Goal: Task Accomplishment & Management: Use online tool/utility

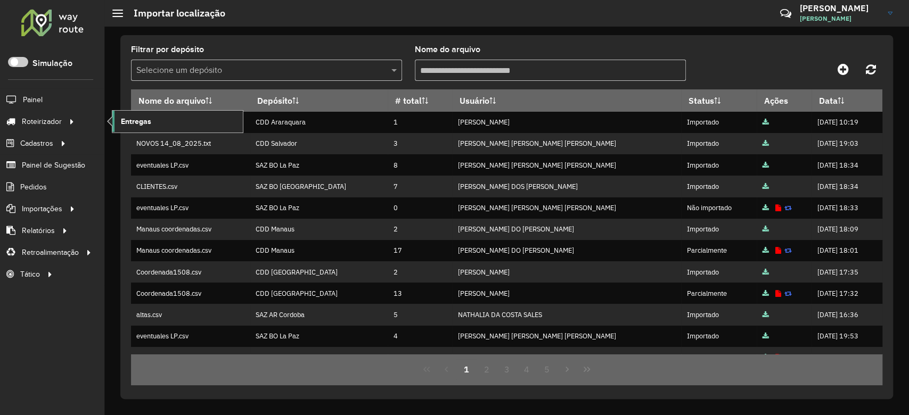
click at [136, 120] on span "Entregas" at bounding box center [136, 121] width 30 height 11
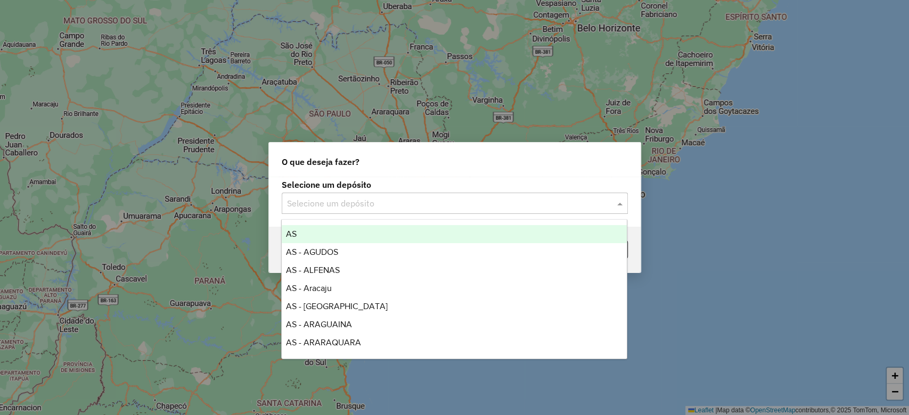
click at [425, 204] on input "text" at bounding box center [444, 203] width 314 height 13
type input "*****"
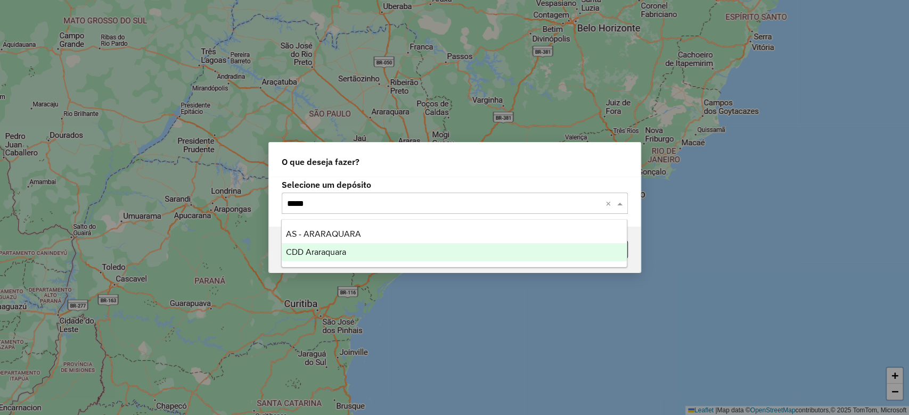
click at [327, 252] on span "CDD Araraquara" at bounding box center [316, 251] width 60 height 9
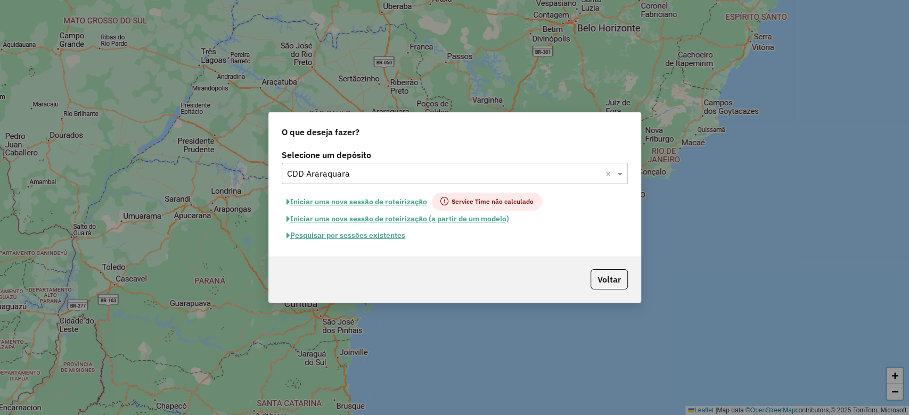
click at [339, 234] on button "Pesquisar por sessões existentes" at bounding box center [346, 235] width 128 height 16
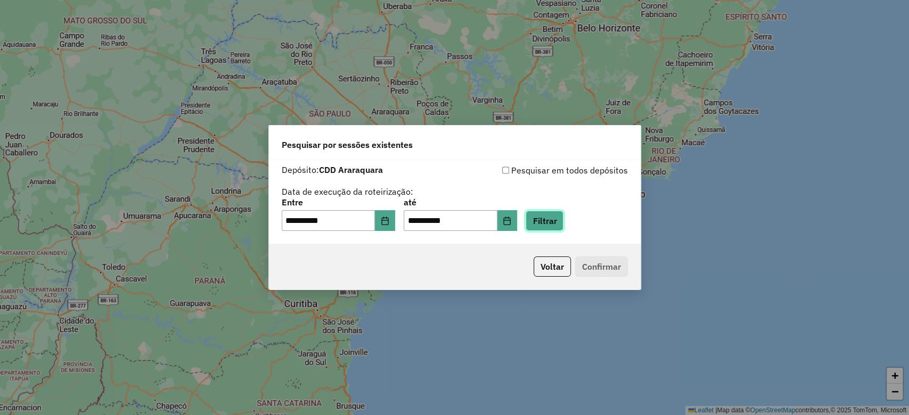
click at [563, 217] on button "Filtrar" at bounding box center [544, 221] width 38 height 20
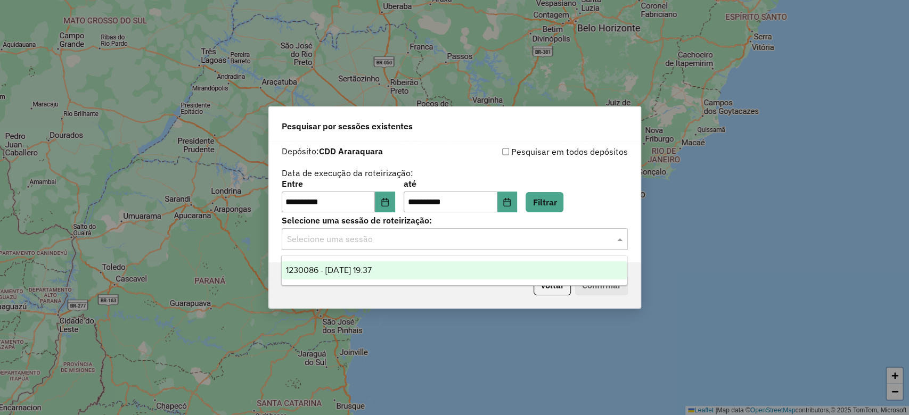
click at [427, 237] on input "text" at bounding box center [444, 239] width 314 height 13
click at [407, 272] on div "1230086 - 15/08/2025 19:37" at bounding box center [454, 270] width 345 height 18
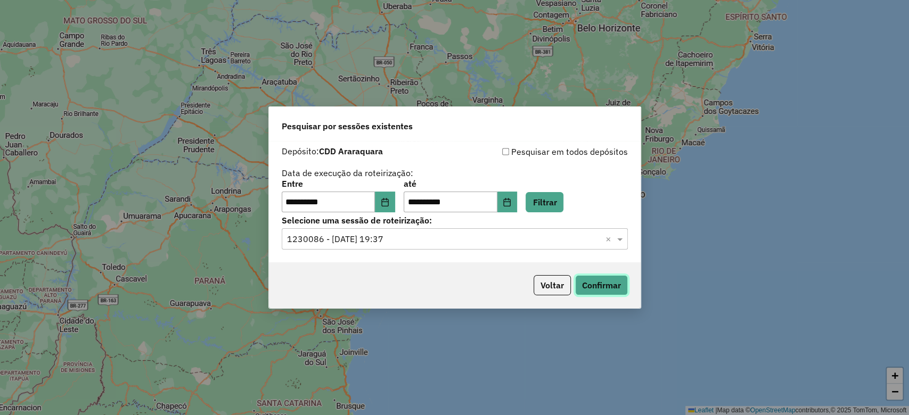
click at [608, 288] on button "Confirmar" at bounding box center [601, 285] width 53 height 20
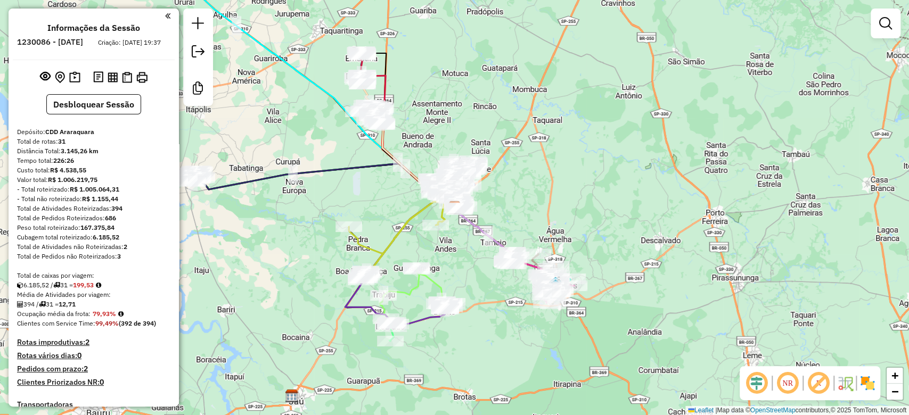
click at [864, 390] on img at bounding box center [866, 383] width 17 height 17
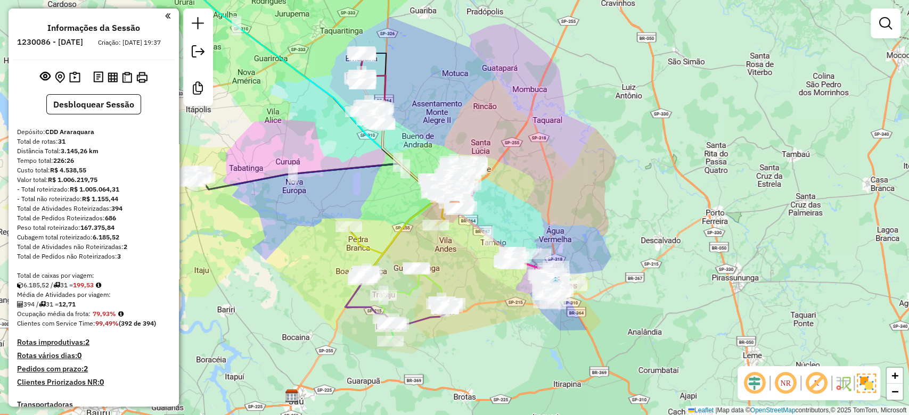
click at [816, 390] on em at bounding box center [816, 383] width 26 height 26
click at [752, 382] on em at bounding box center [754, 383] width 26 height 26
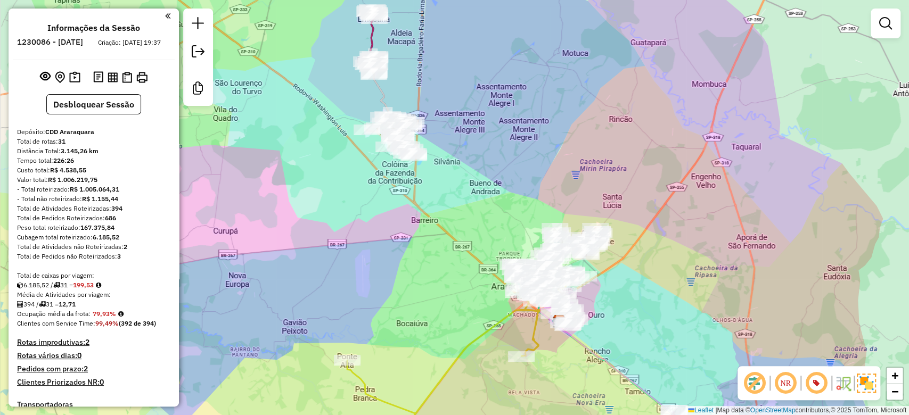
click at [380, 97] on icon at bounding box center [384, 105] width 37 height 85
select select "**********"
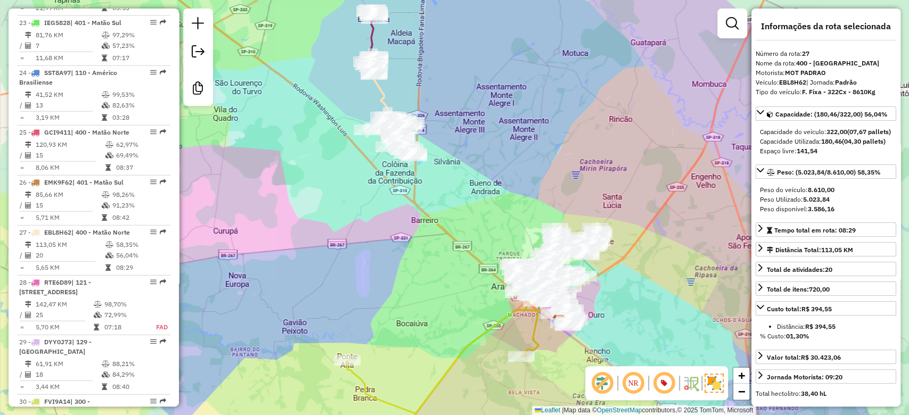
scroll to position [1988, 0]
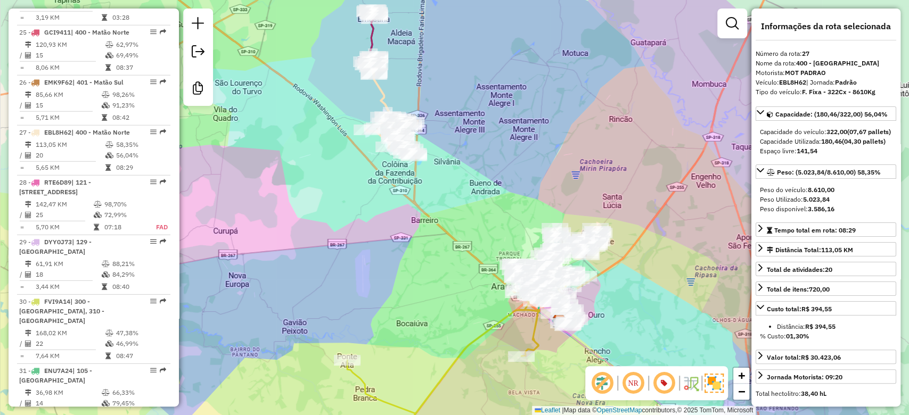
click at [373, 32] on icon at bounding box center [372, 37] width 6 height 54
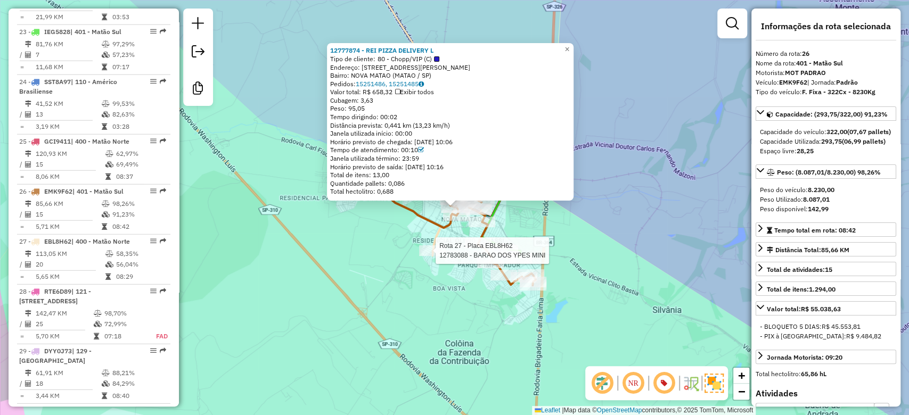
scroll to position [1937, 0]
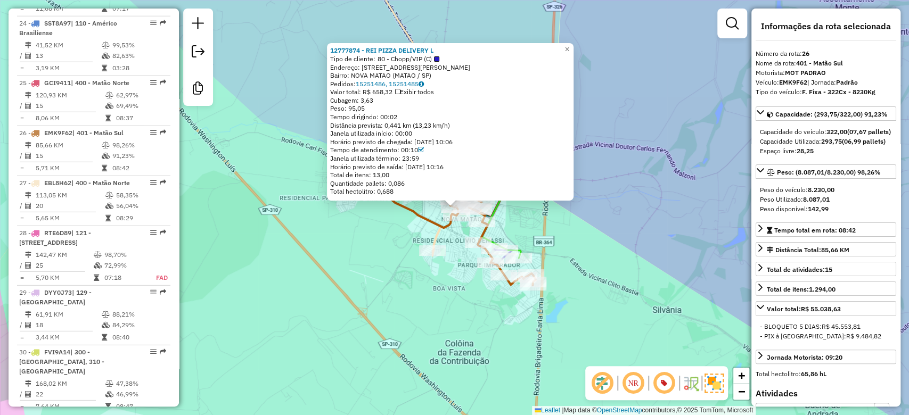
click at [407, 209] on icon at bounding box center [461, 220] width 150 height 130
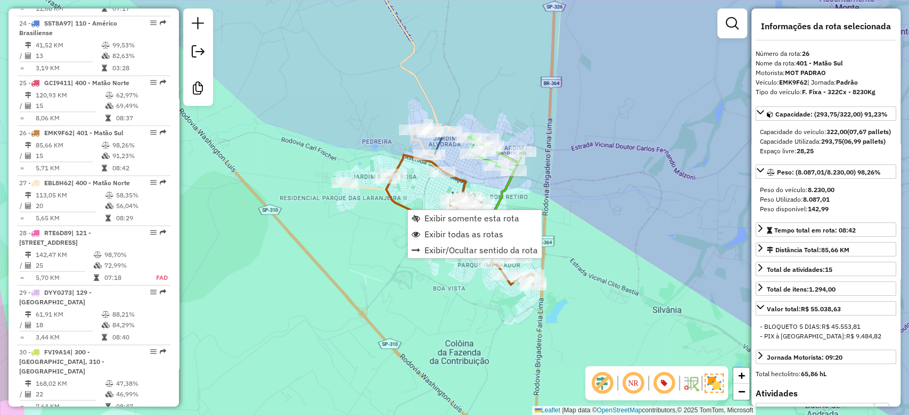
click at [392, 201] on icon at bounding box center [461, 220] width 150 height 130
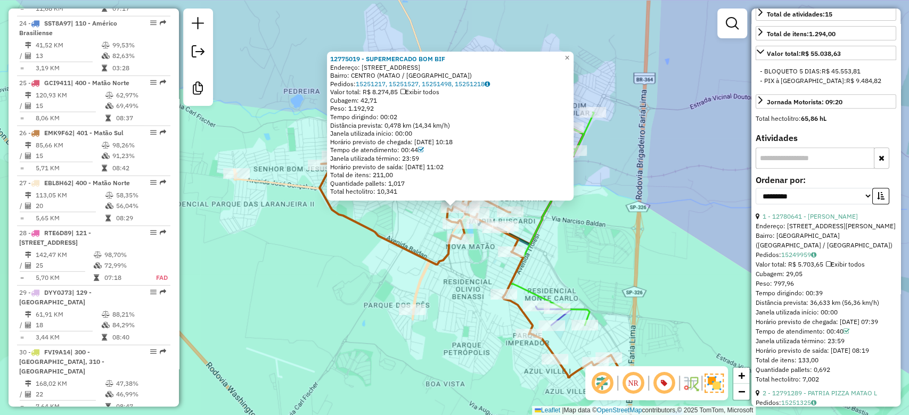
scroll to position [251, 0]
